Goal: Information Seeking & Learning: Learn about a topic

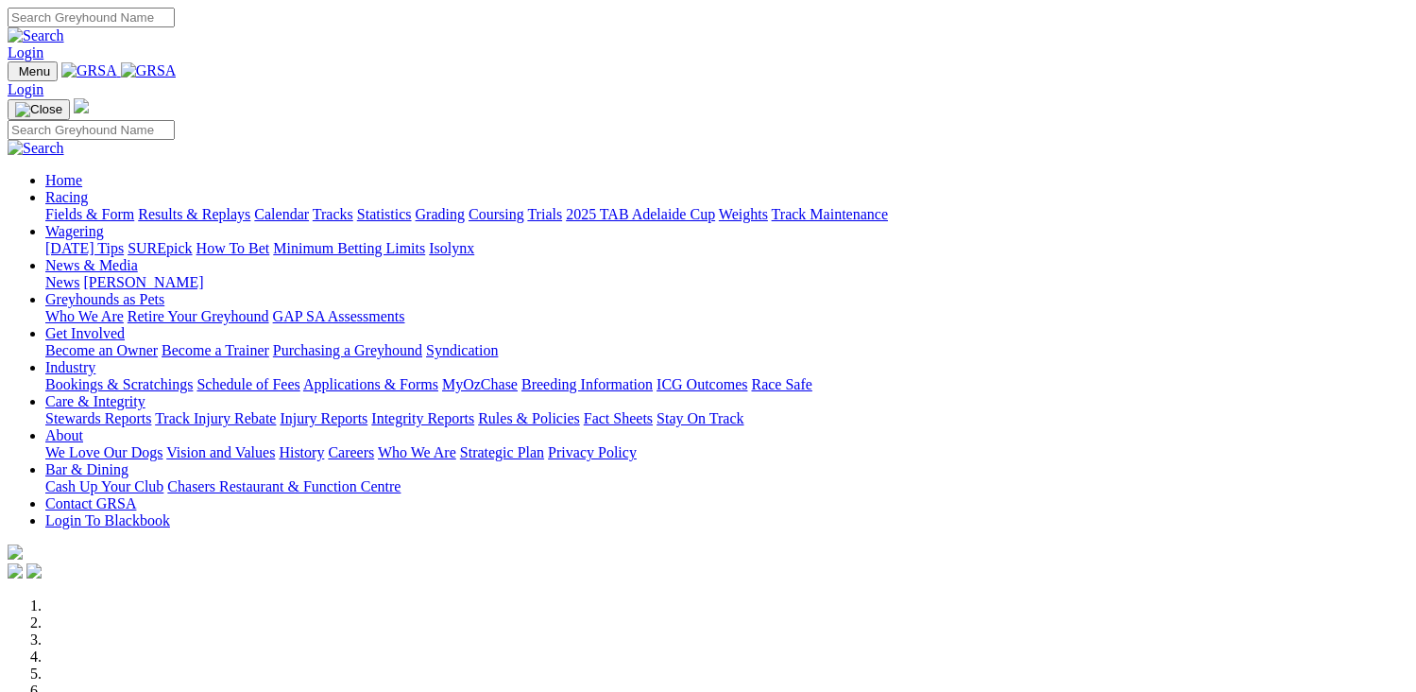
scroll to position [567, 0]
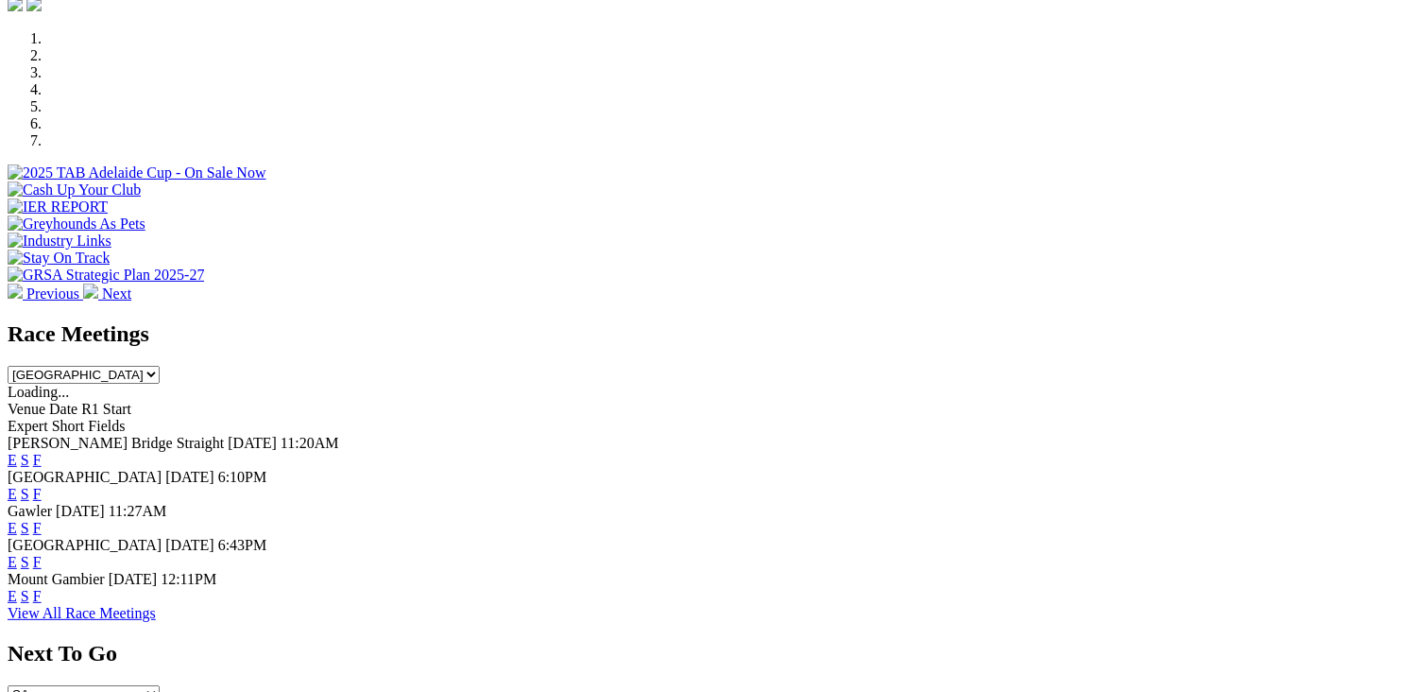
click at [42, 486] on link "F" at bounding box center [37, 494] width 9 height 16
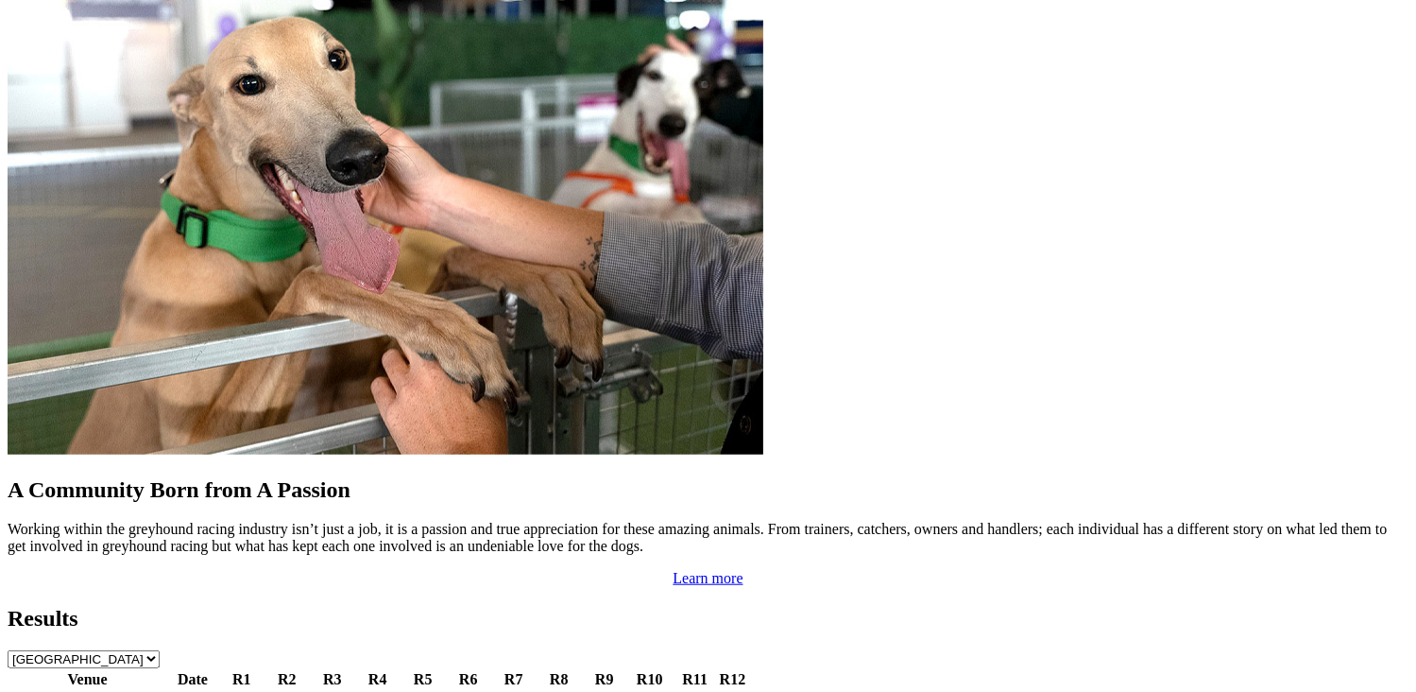
scroll to position [1606, 0]
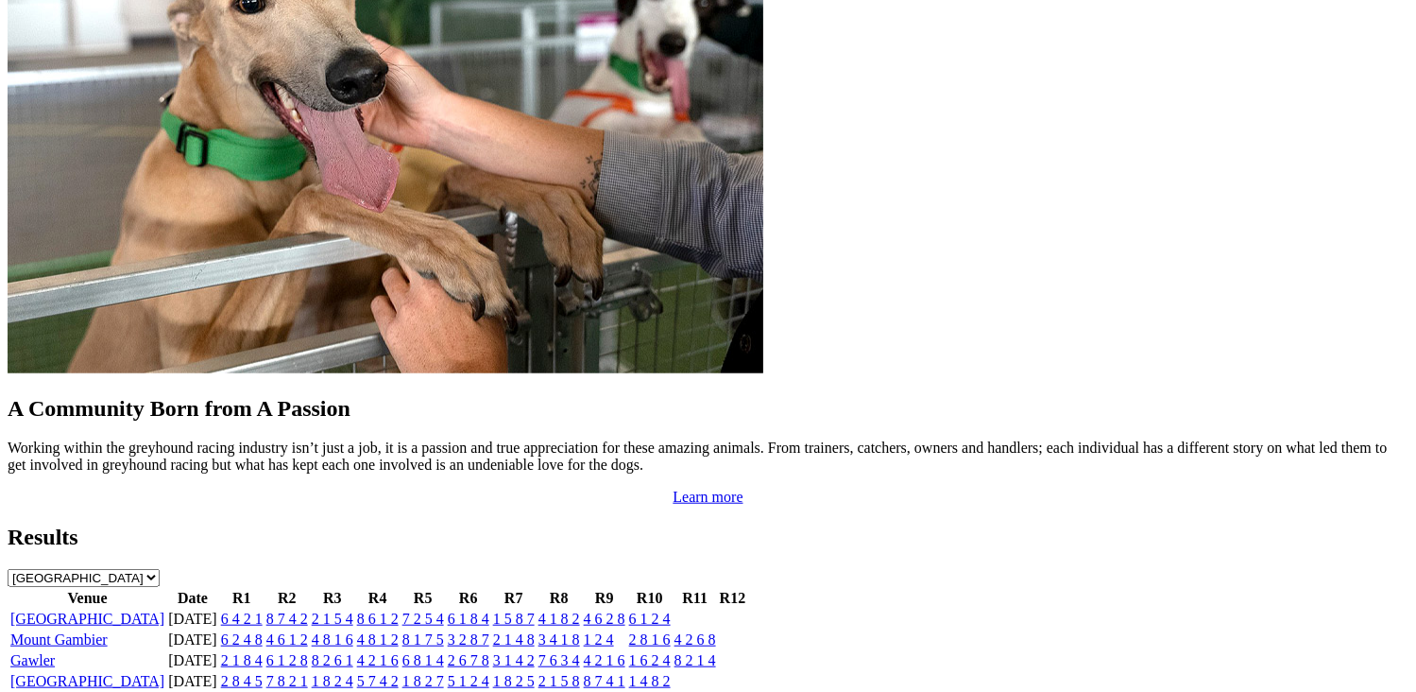
click at [671, 610] on link "6 1 2 4" at bounding box center [650, 618] width 42 height 16
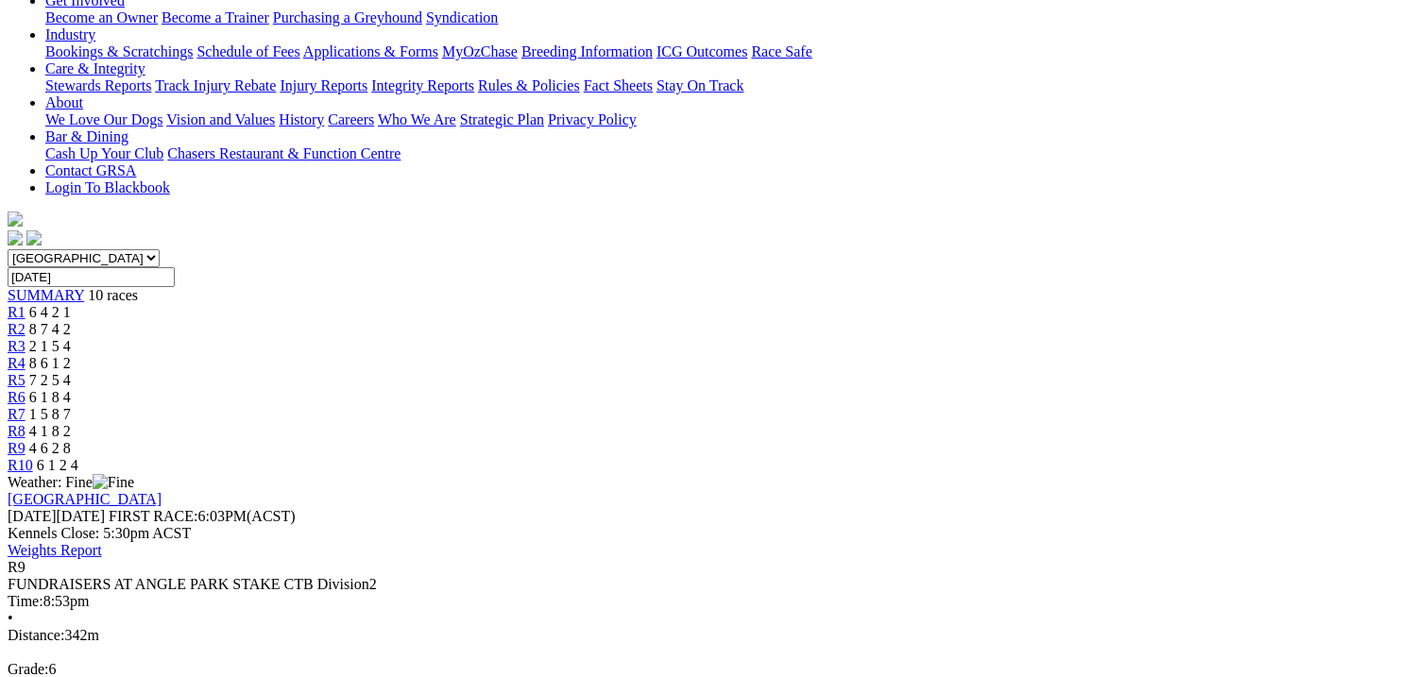
scroll to position [378, 0]
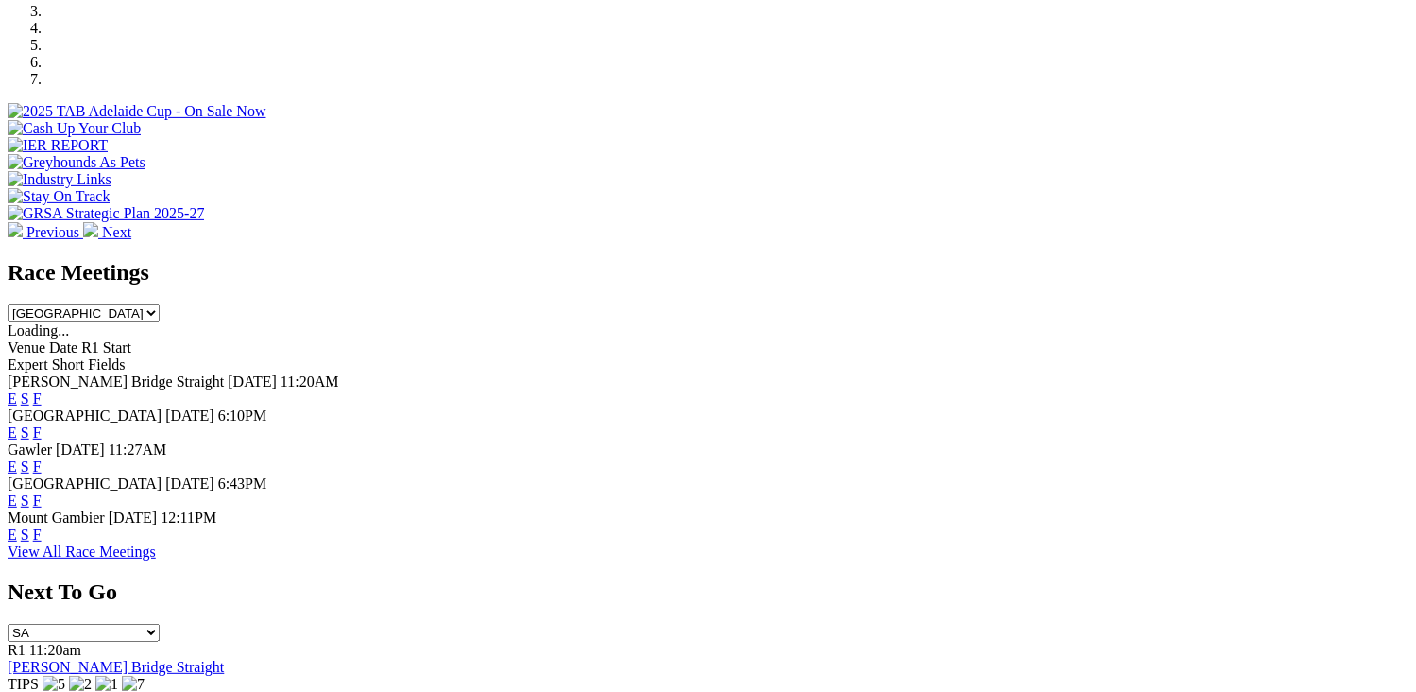
scroll to position [661, 0]
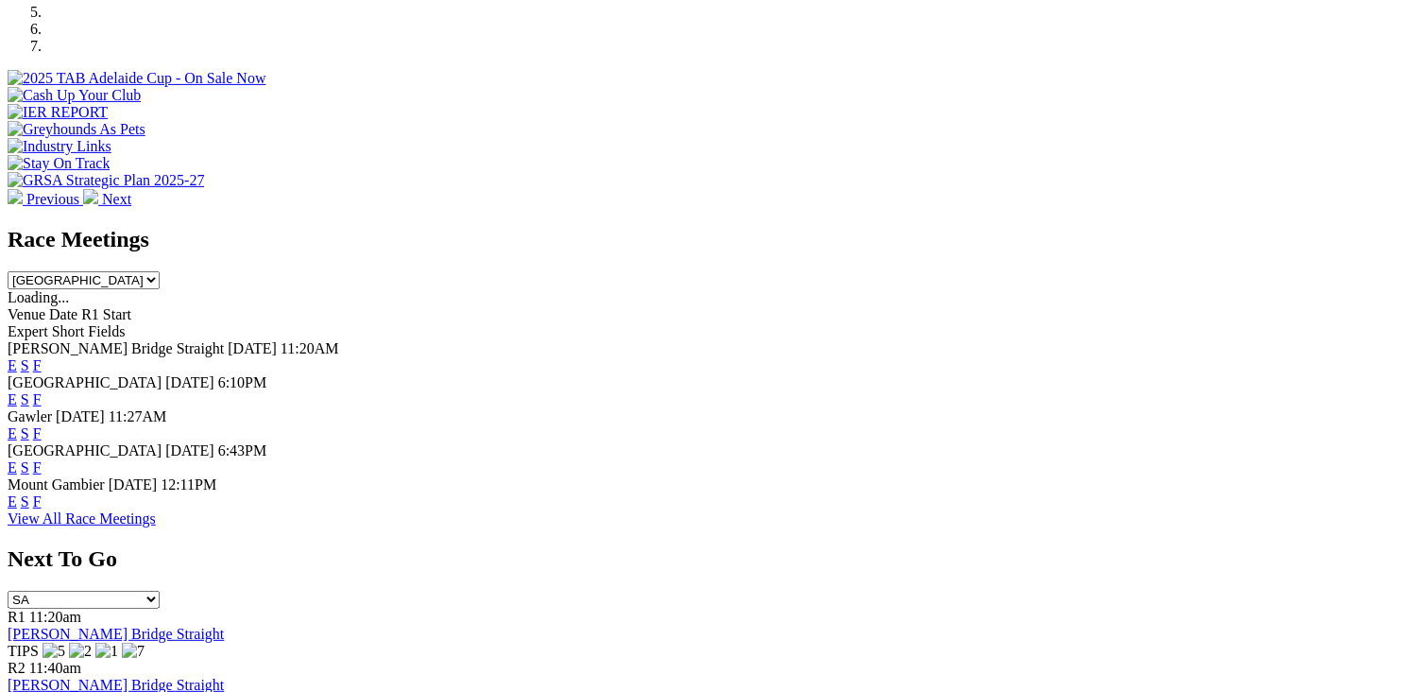
click at [42, 391] on link "F" at bounding box center [37, 399] width 9 height 16
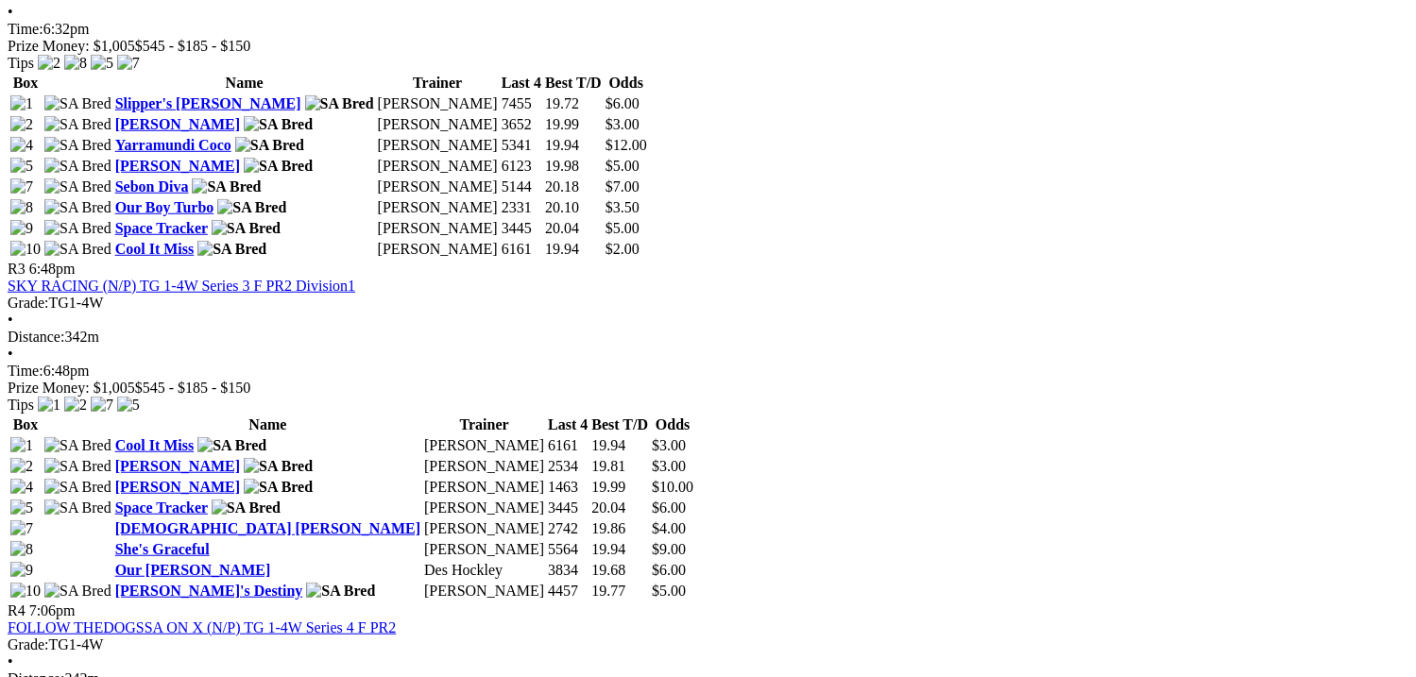
scroll to position [1417, 0]
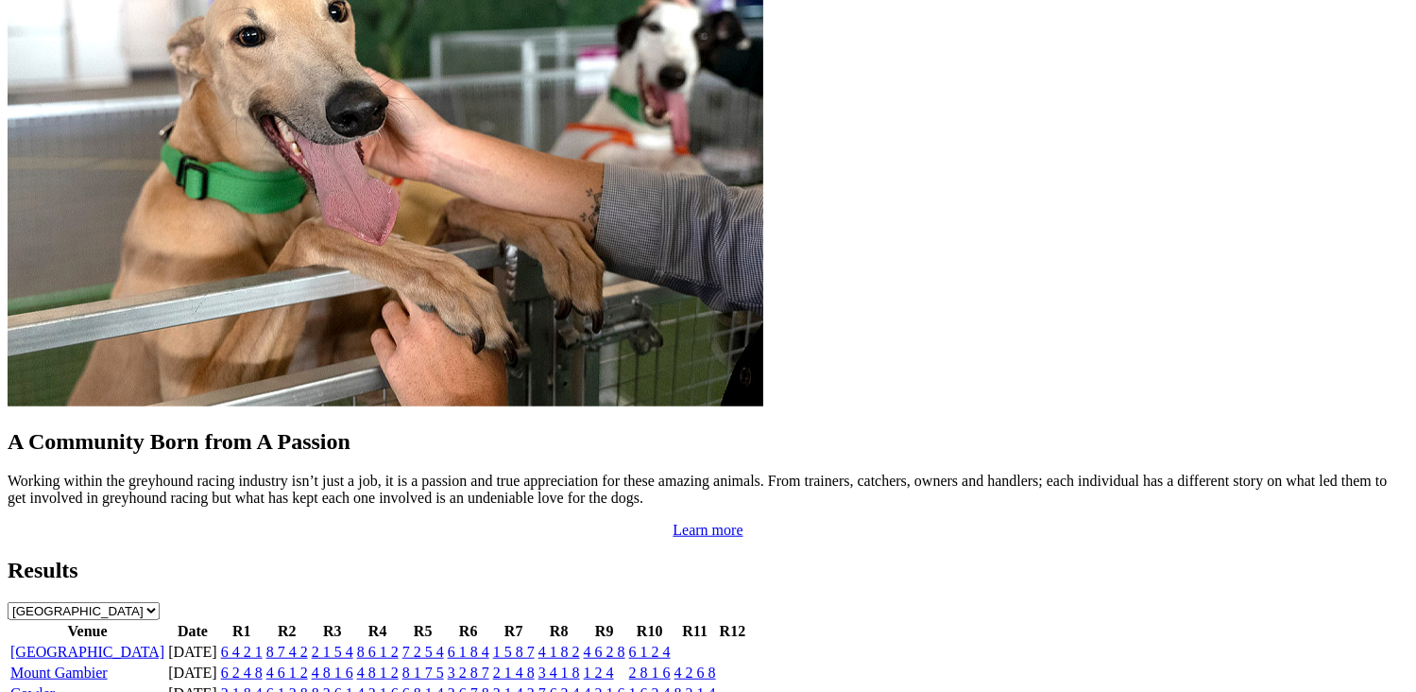
scroll to position [1606, 0]
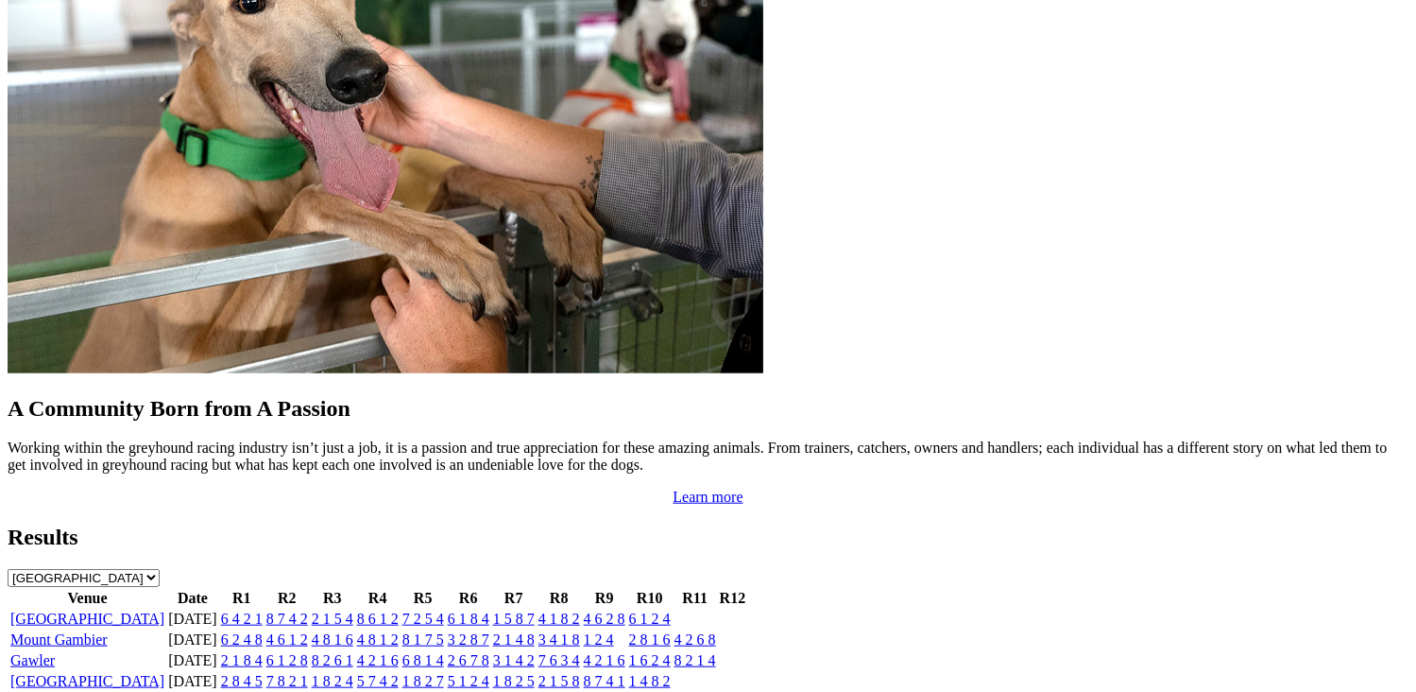
click at [625, 610] on link "4 6 2 8" at bounding box center [605, 618] width 42 height 16
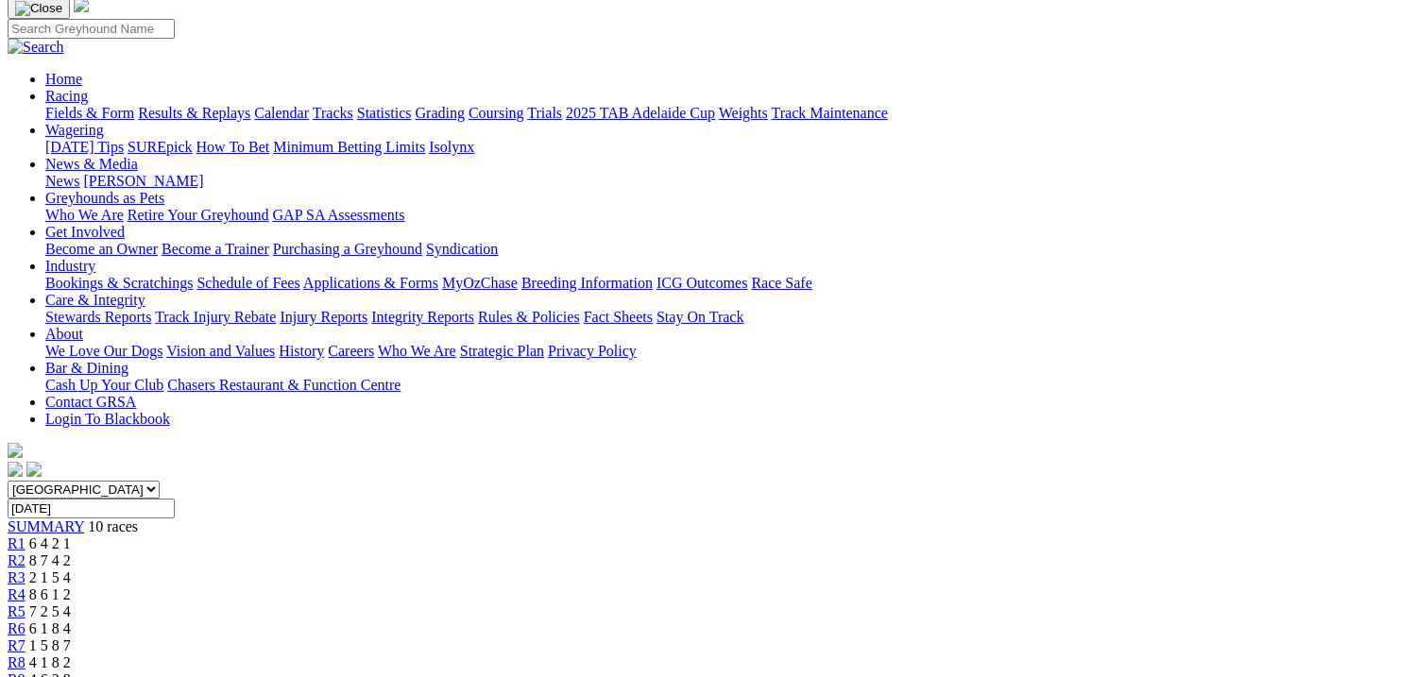
scroll to position [189, 0]
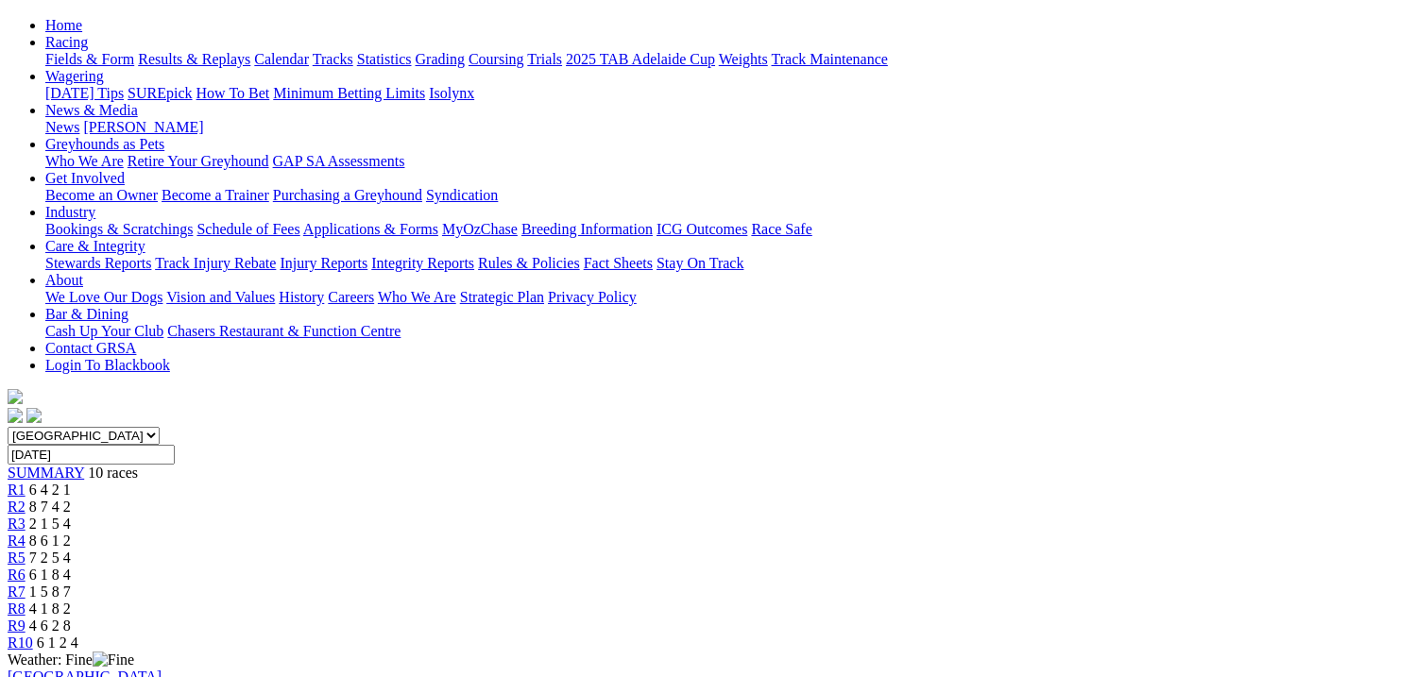
click at [33, 635] on span "R10" at bounding box center [21, 643] width 26 height 16
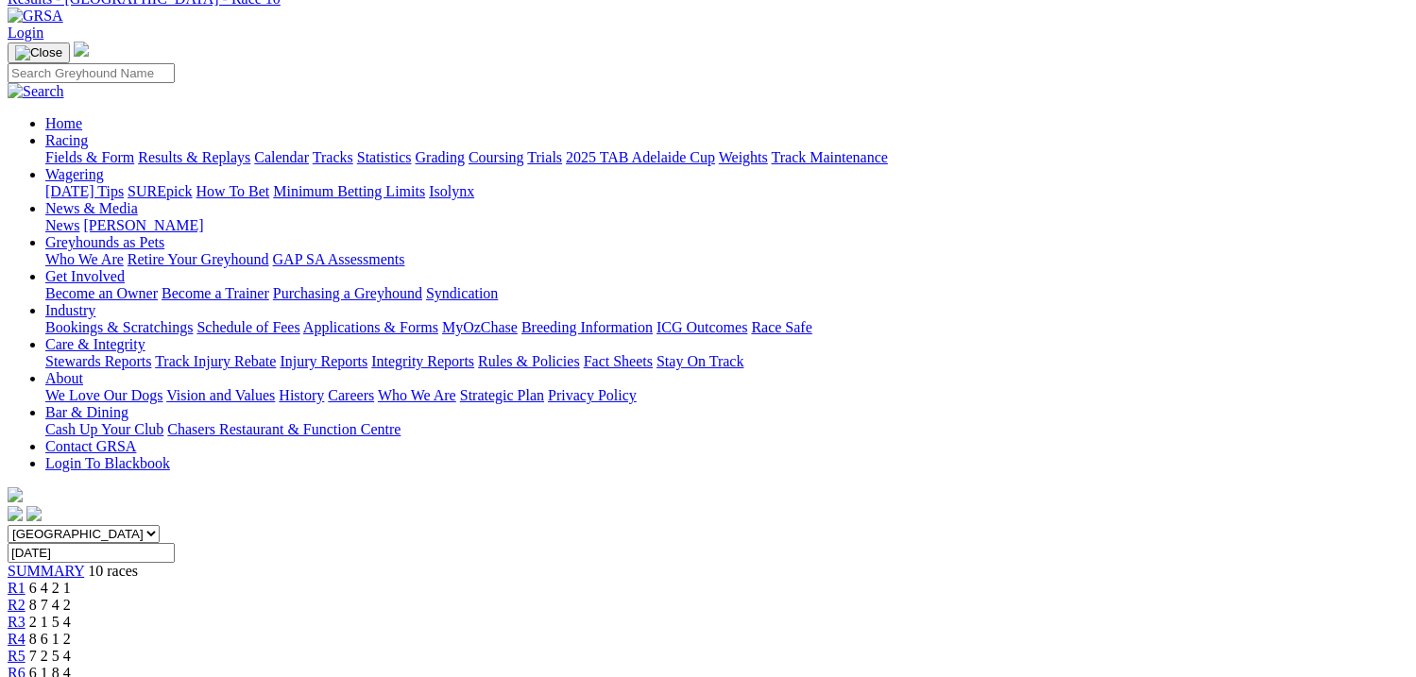
scroll to position [189, 0]
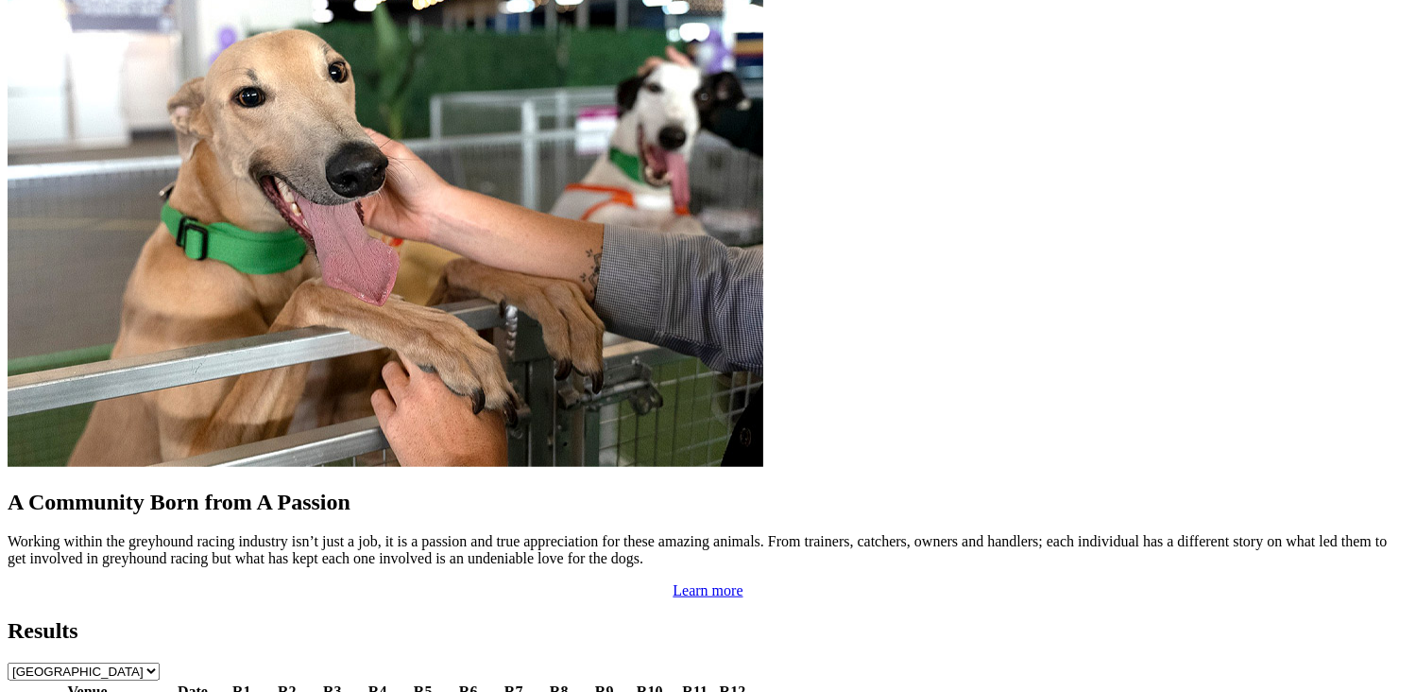
scroll to position [1606, 0]
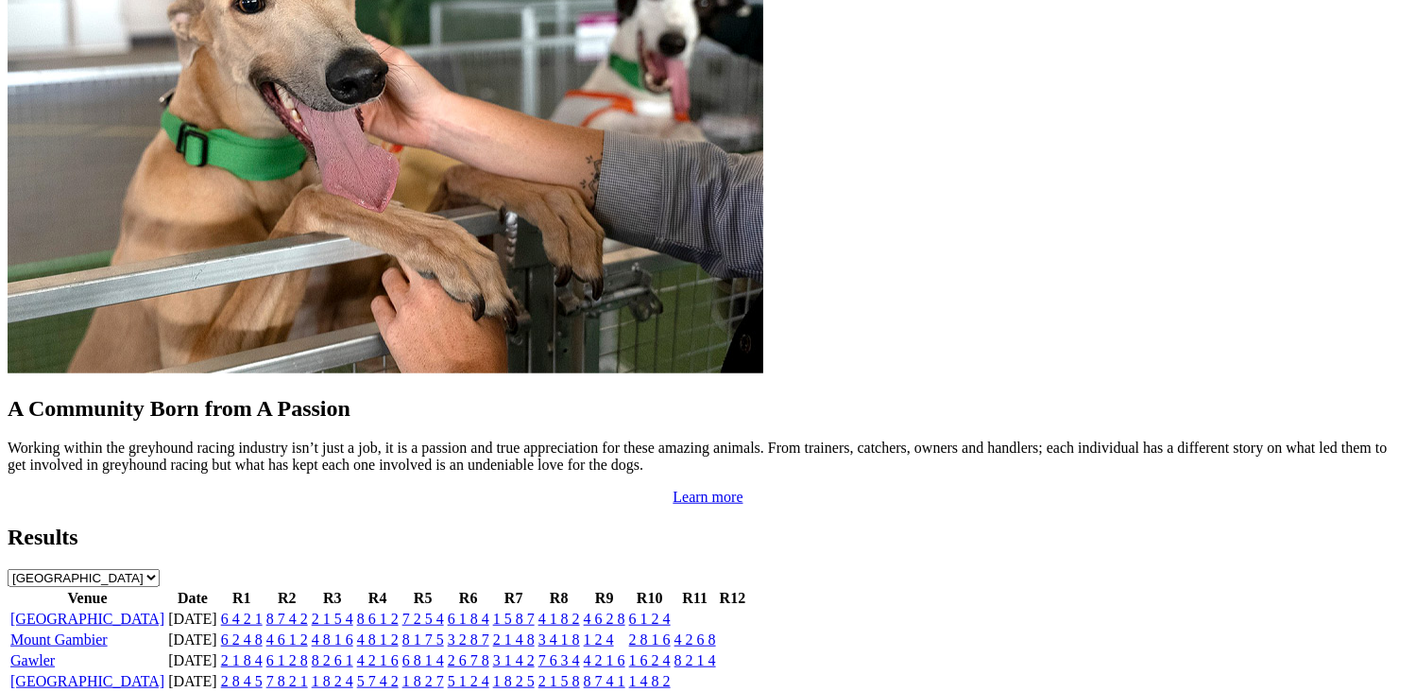
click at [163, 610] on link "[GEOGRAPHIC_DATA]" at bounding box center [87, 618] width 154 height 16
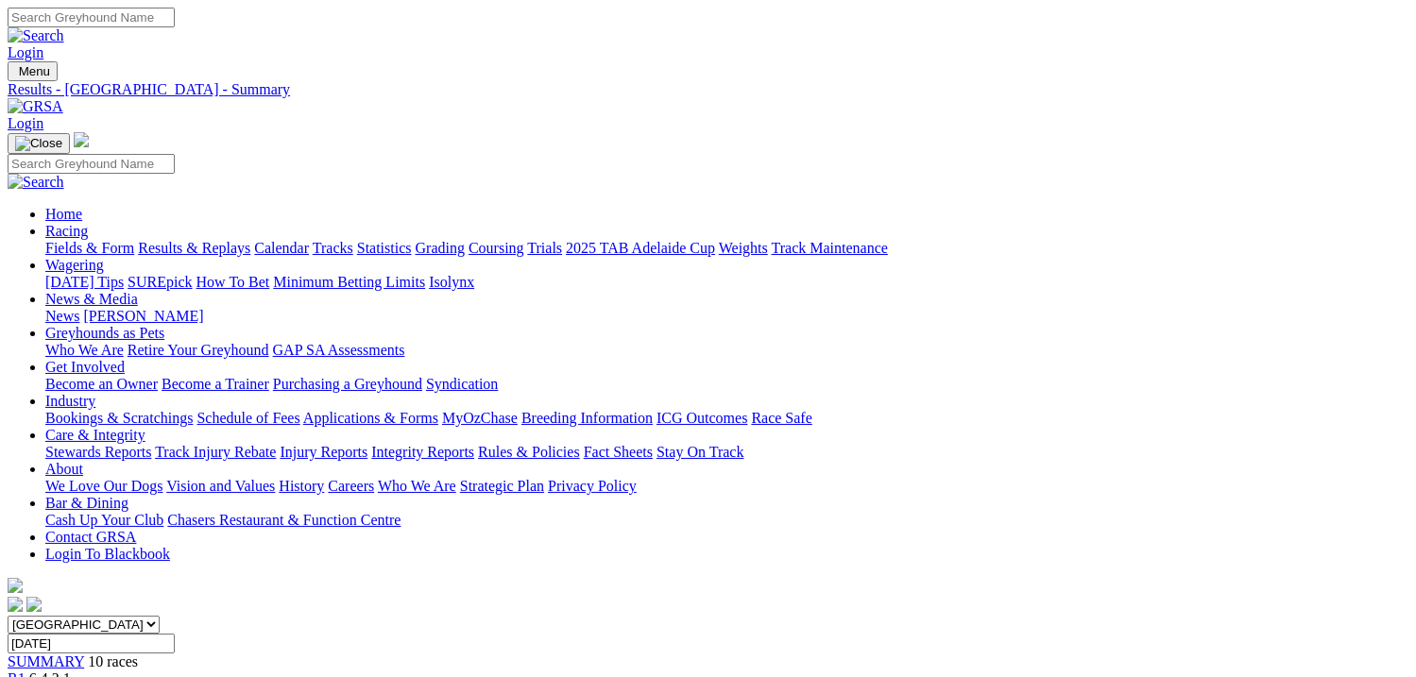
click at [84, 654] on span "SUMMARY" at bounding box center [46, 662] width 77 height 16
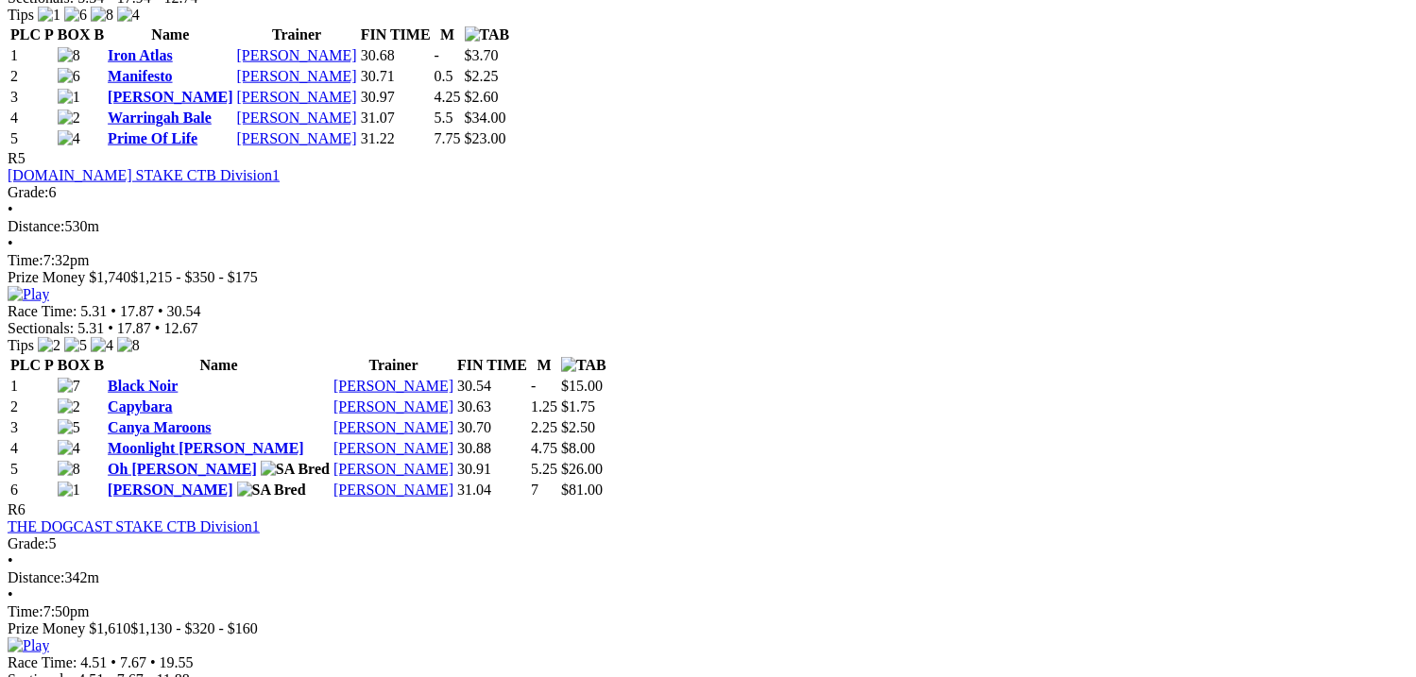
scroll to position [2173, 0]
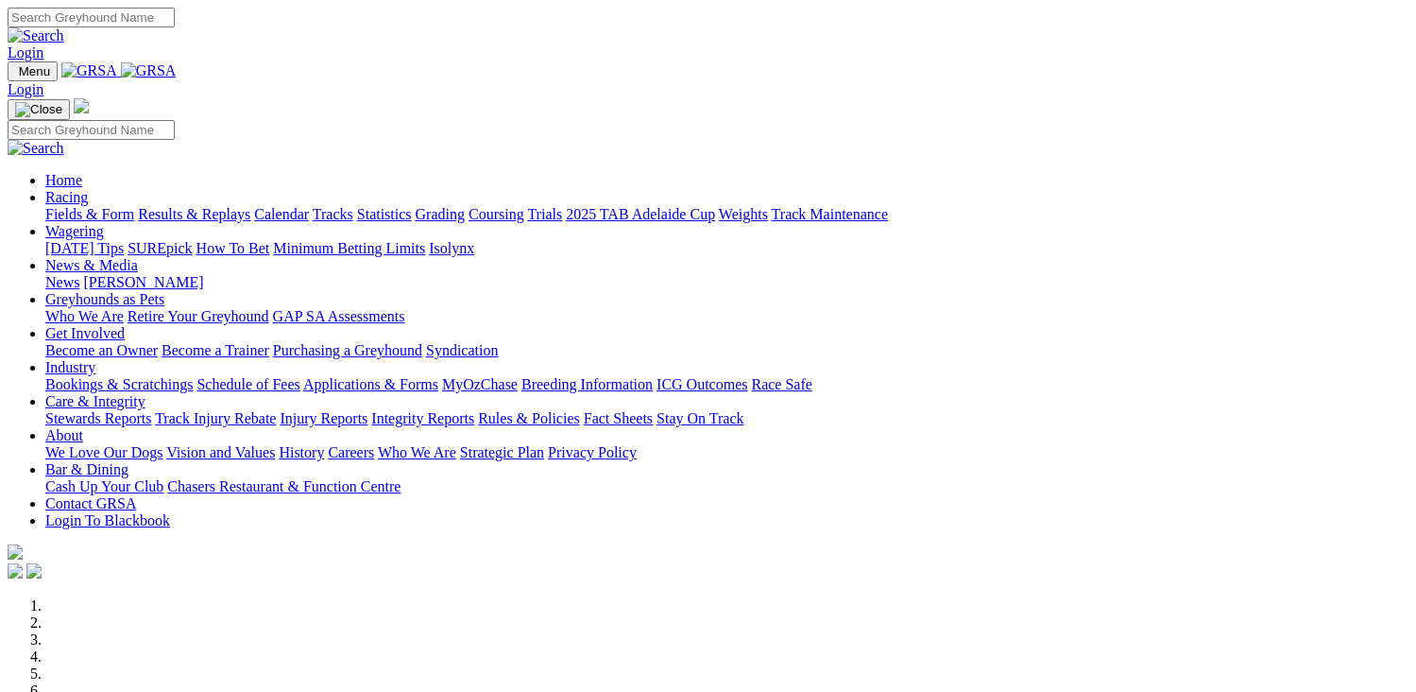
scroll to position [567, 0]
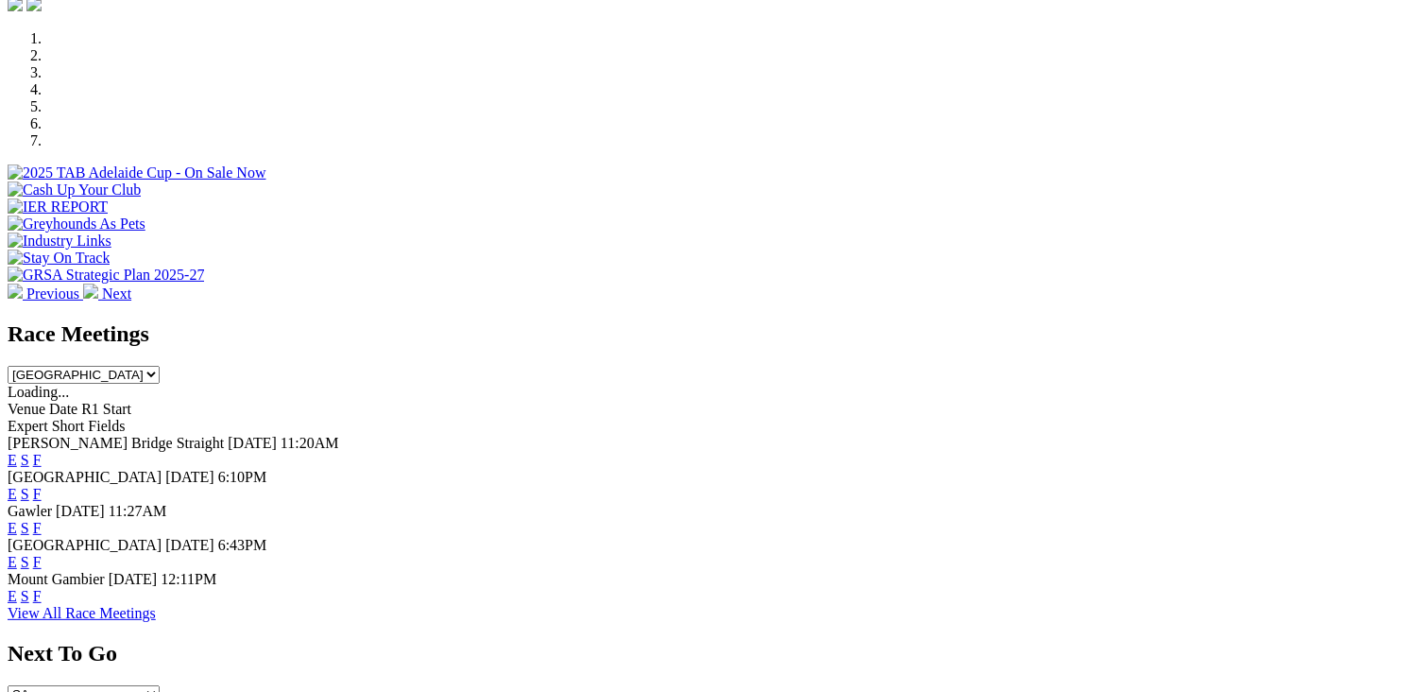
click at [42, 452] on link "F" at bounding box center [37, 460] width 9 height 16
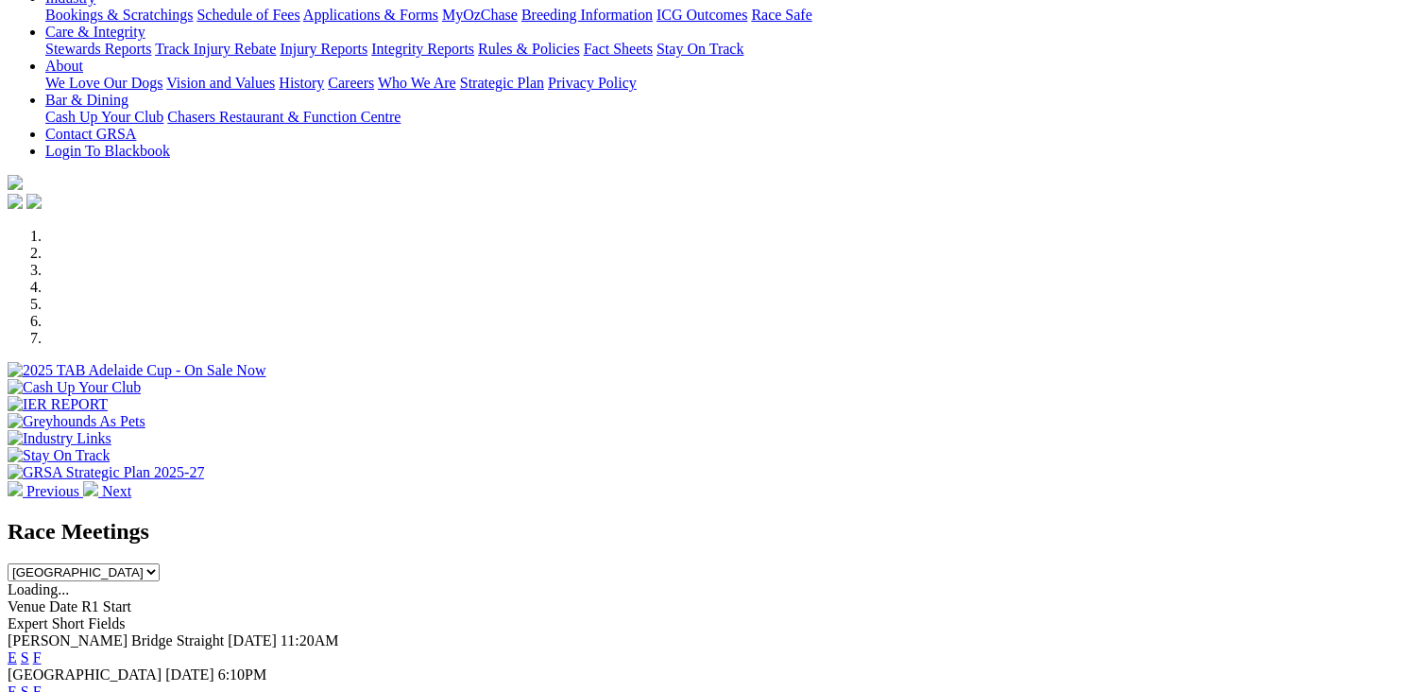
scroll to position [472, 0]
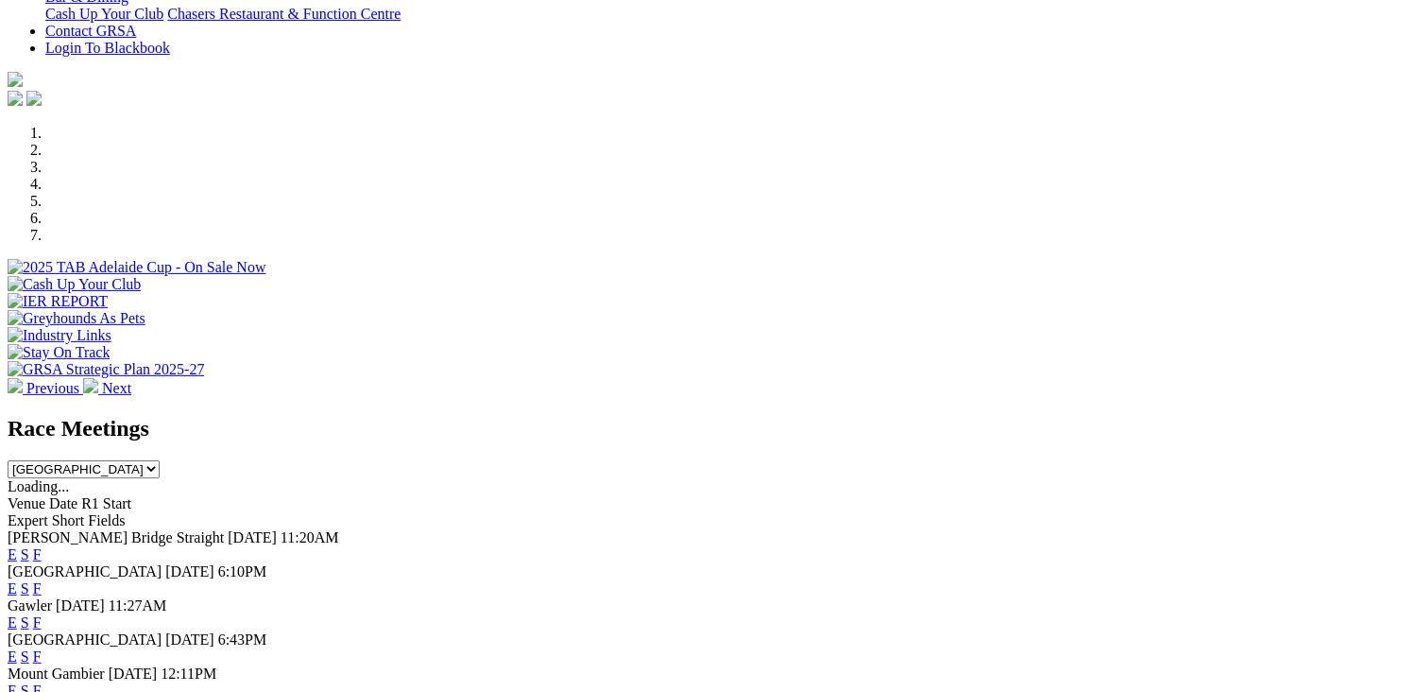
click at [42, 580] on link "F" at bounding box center [37, 588] width 9 height 16
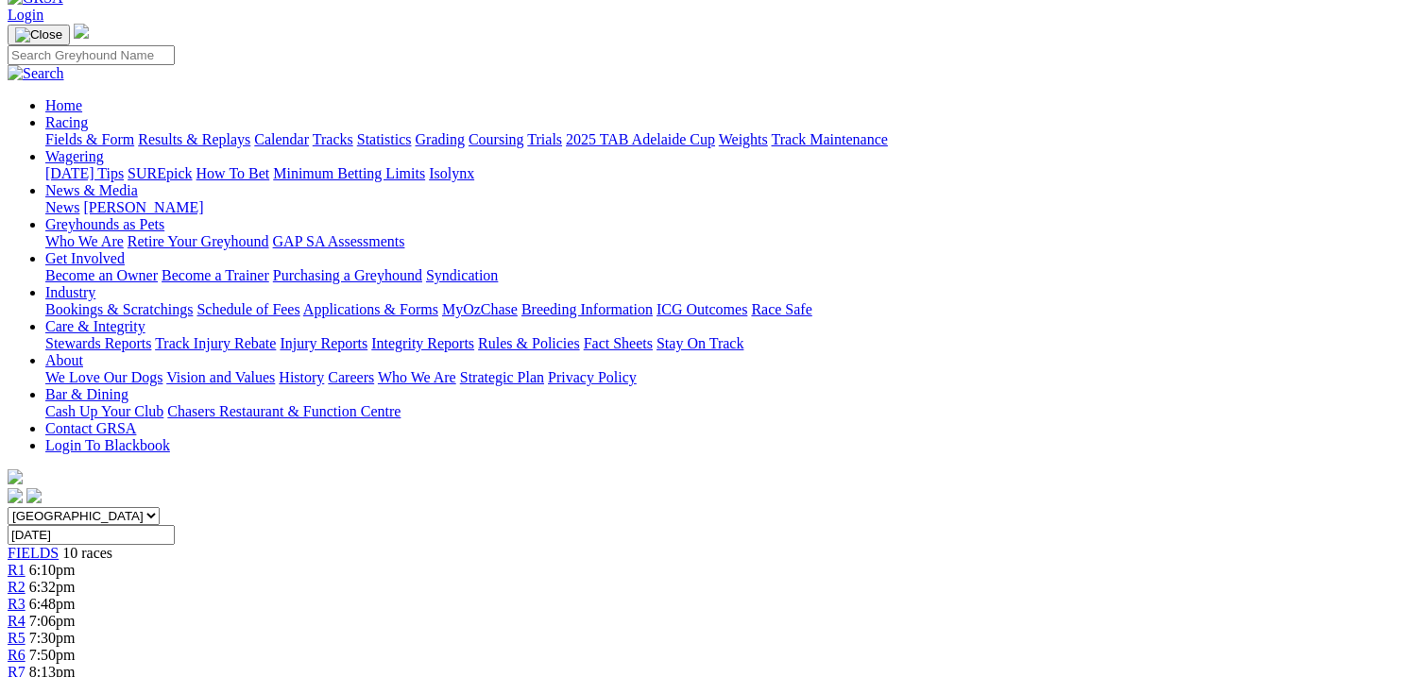
scroll to position [283, 0]
